Goal: Information Seeking & Learning: Learn about a topic

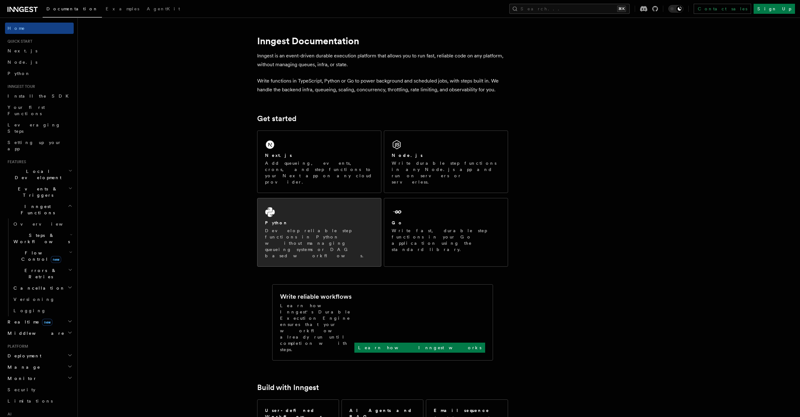
scroll to position [144, 0]
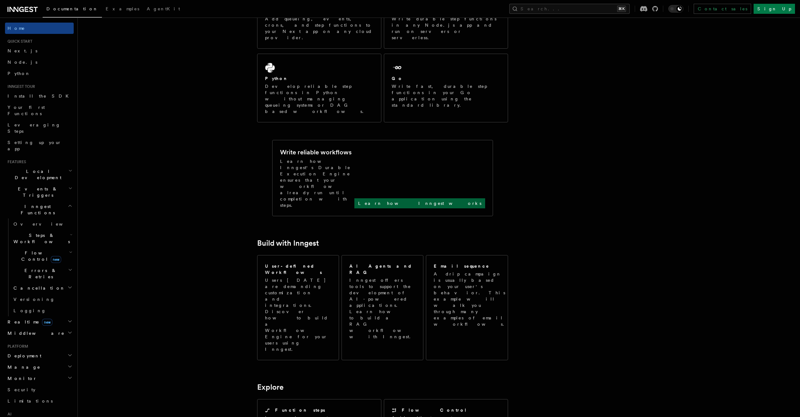
click at [443, 200] on p "Learn how Inngest works" at bounding box center [419, 203] width 123 height 6
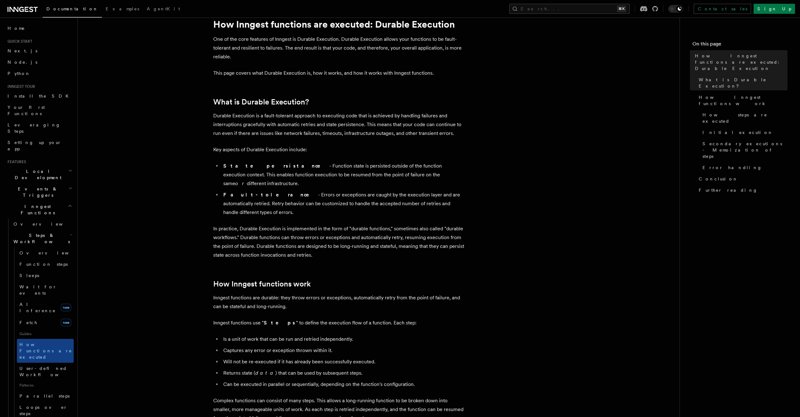
scroll to position [398, 0]
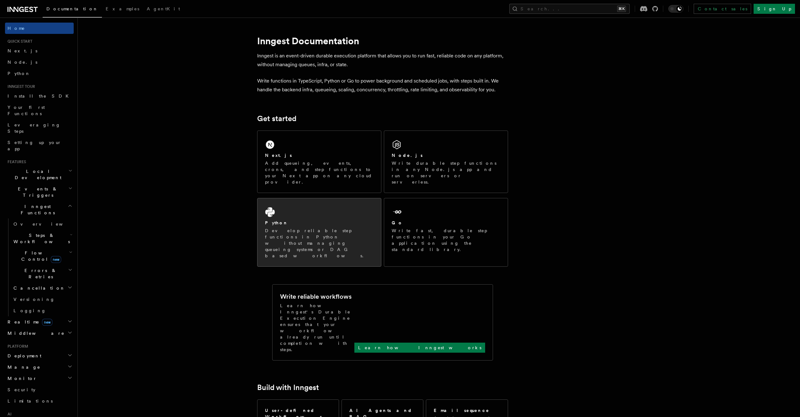
click at [335, 227] on p "Develop reliable step functions in Python without managing queueing systems or …" at bounding box center [319, 242] width 108 height 31
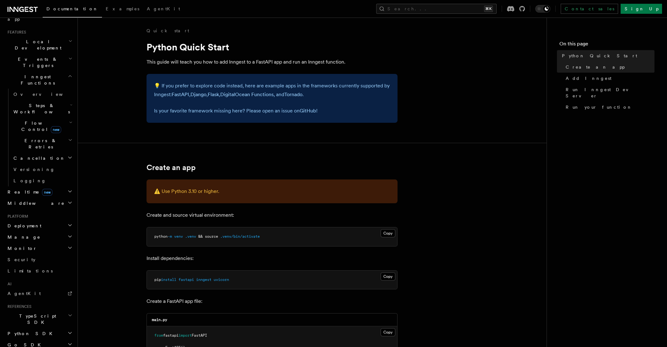
scroll to position [130, 0]
click at [40, 288] on link "AgentKit" at bounding box center [39, 293] width 69 height 11
